Goal: Transaction & Acquisition: Purchase product/service

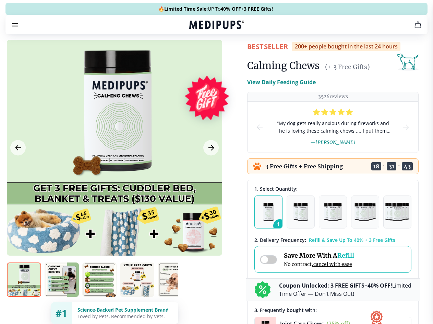
click at [197, 55] on span "Supplements" at bounding box center [214, 58] width 34 height 7
click at [232, 54] on icon "button" at bounding box center [236, 58] width 8 height 8
click at [414, 29] on icon "cart" at bounding box center [418, 25] width 8 height 8
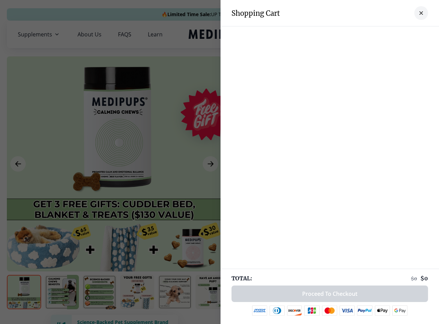
click at [333, 34] on div at bounding box center [330, 33] width 219 height 14
click at [387, 34] on div at bounding box center [330, 33] width 219 height 14
click at [410, 34] on div at bounding box center [330, 33] width 219 height 14
click at [114, 164] on div at bounding box center [219, 162] width 439 height 324
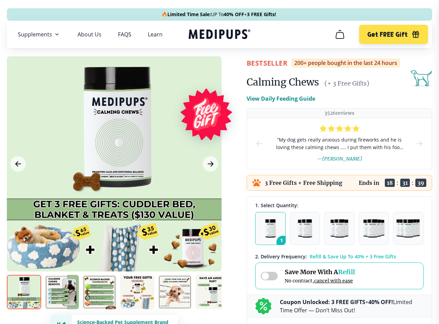
click at [18, 164] on icon "Previous Image" at bounding box center [17, 163] width 5 height 5
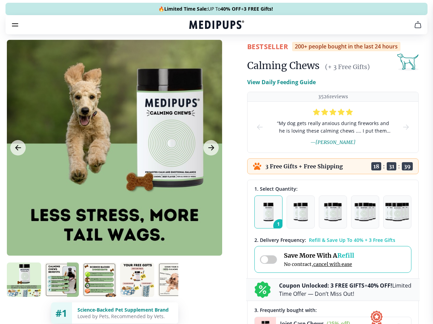
click at [210, 150] on icon "Next Image" at bounding box center [211, 147] width 5 height 5
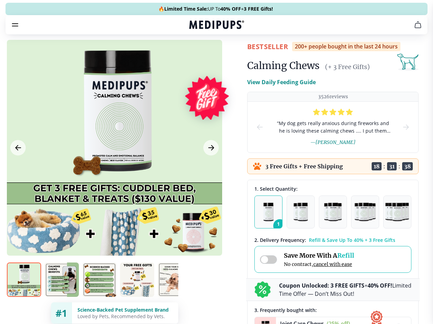
click at [24, 292] on img at bounding box center [24, 279] width 34 height 34
